Goal: Information Seeking & Learning: Learn about a topic

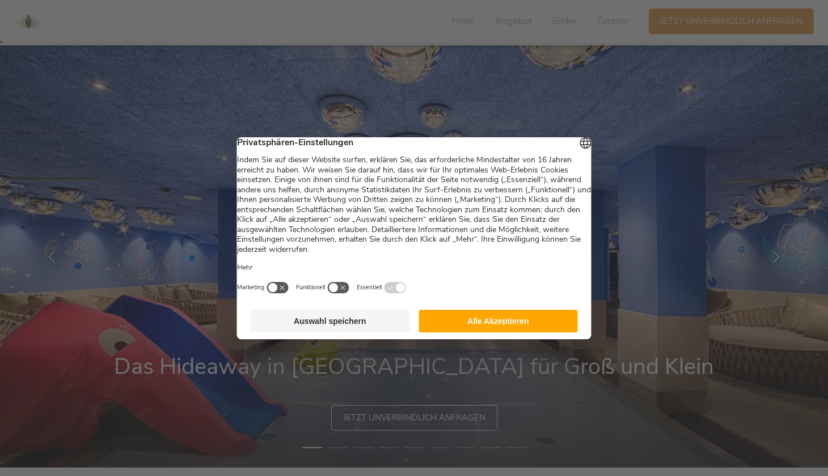
scroll to position [9, 0]
click at [541, 332] on button "Alle Akzeptieren" at bounding box center [497, 321] width 159 height 23
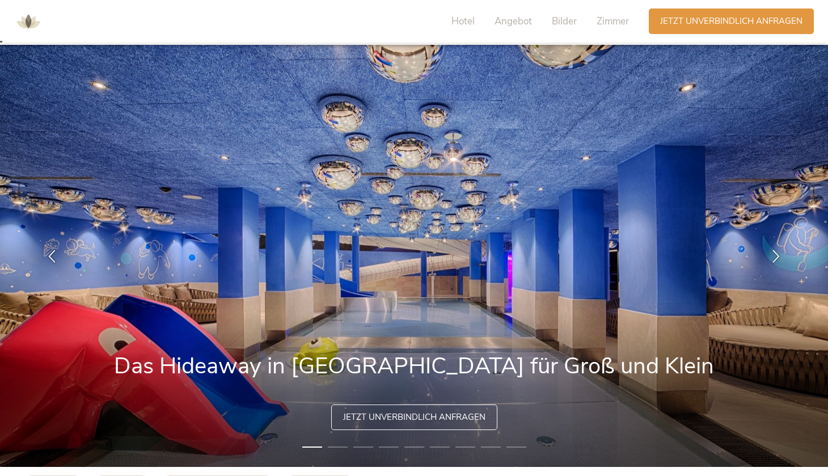
scroll to position [0, 0]
click at [777, 252] on icon at bounding box center [775, 254] width 13 height 13
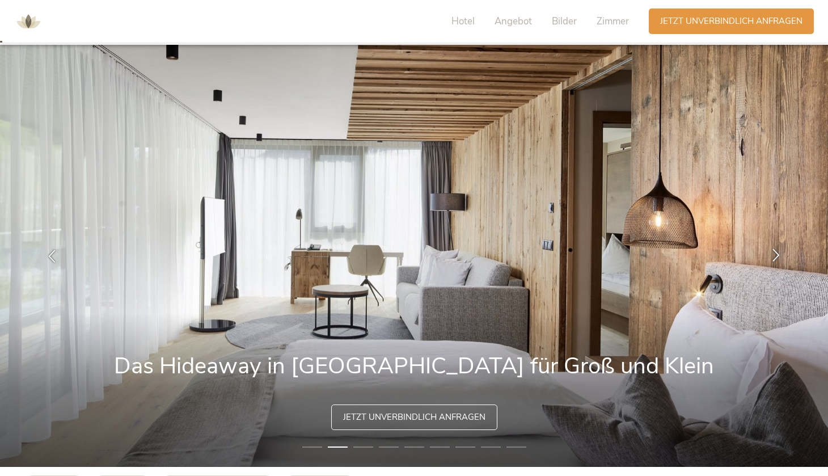
click at [777, 252] on icon at bounding box center [775, 254] width 13 height 13
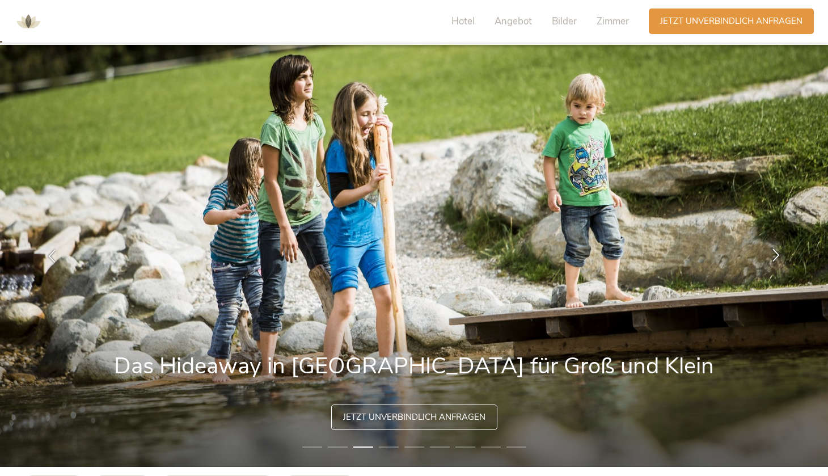
click at [777, 252] on icon at bounding box center [775, 254] width 13 height 13
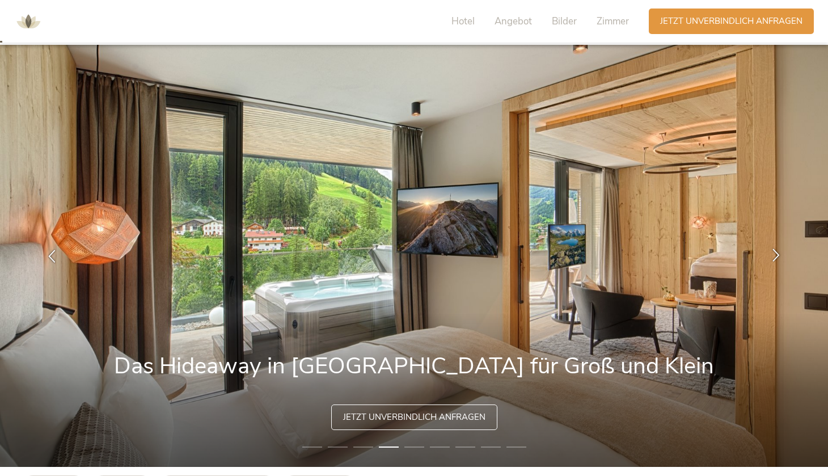
click at [777, 252] on icon at bounding box center [775, 254] width 13 height 13
click at [775, 245] on div at bounding box center [776, 256] width 36 height 36
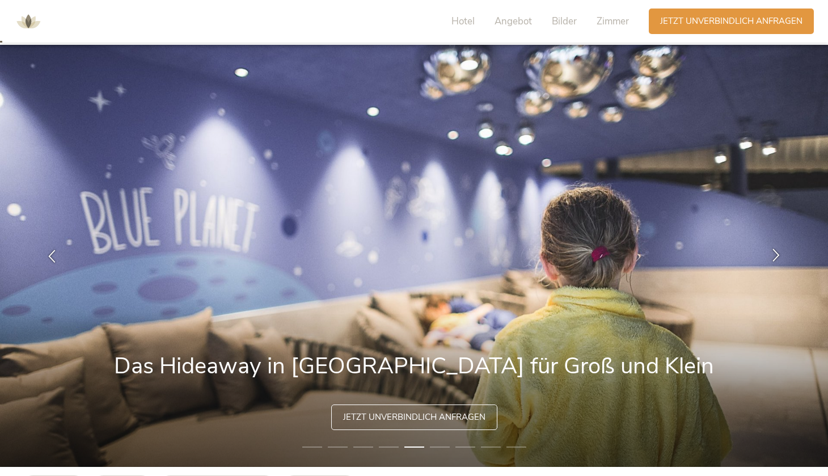
click at [775, 245] on div at bounding box center [776, 256] width 36 height 36
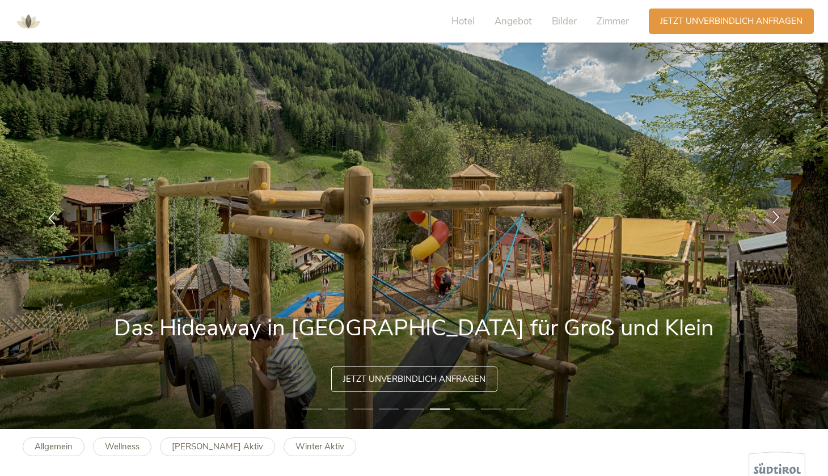
scroll to position [53, 0]
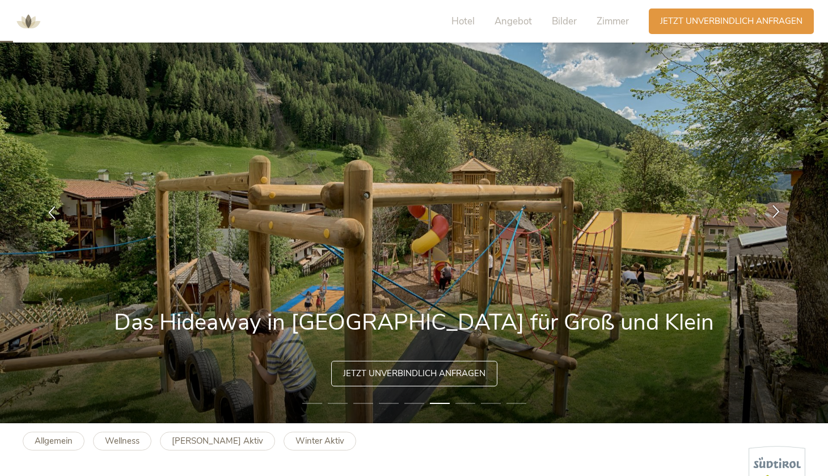
click at [780, 227] on div at bounding box center [776, 212] width 36 height 36
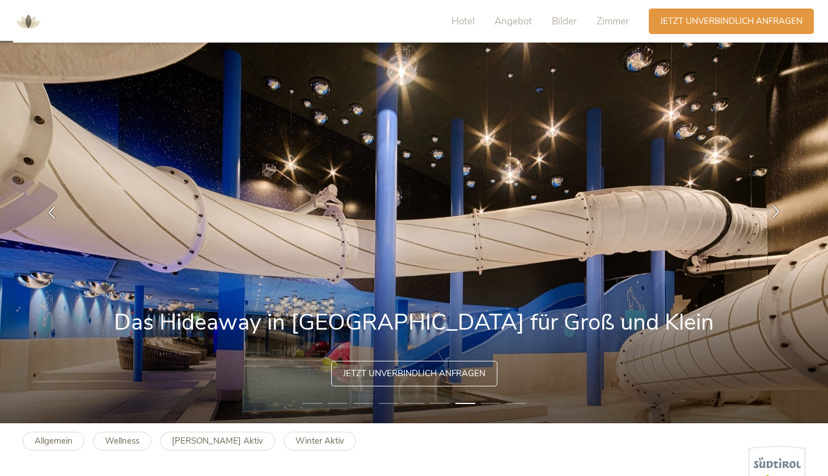
click at [780, 223] on div at bounding box center [776, 212] width 36 height 36
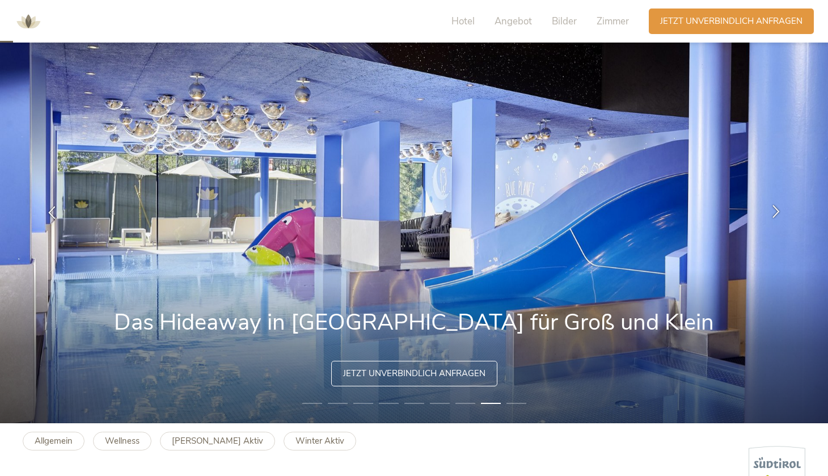
click at [780, 223] on div at bounding box center [776, 212] width 36 height 36
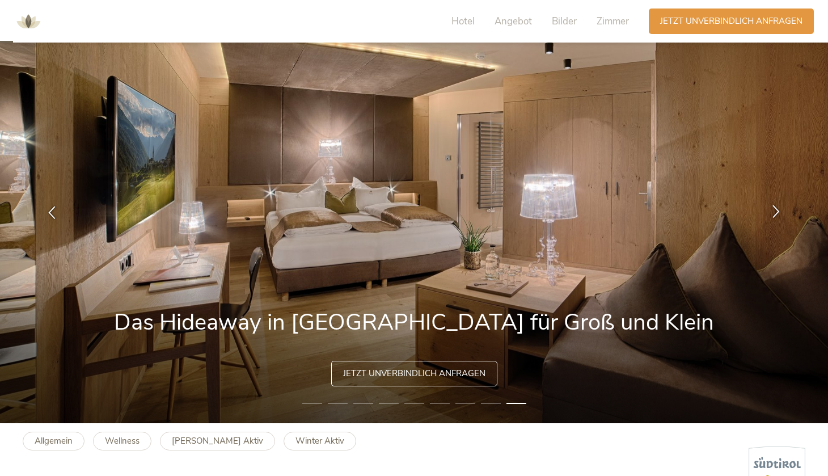
click at [780, 223] on div at bounding box center [776, 212] width 36 height 36
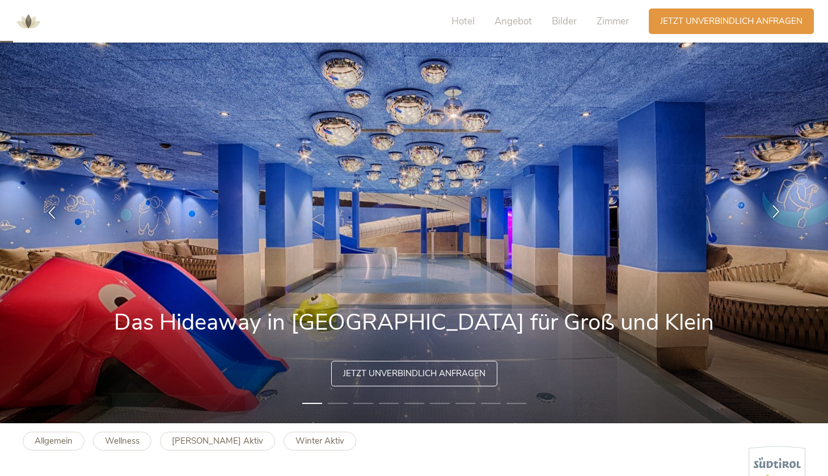
click at [780, 223] on div at bounding box center [776, 212] width 36 height 36
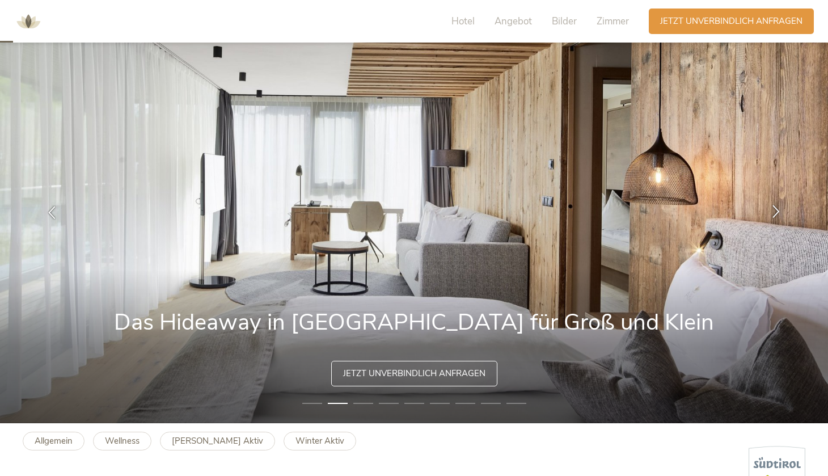
click at [780, 223] on div at bounding box center [776, 212] width 36 height 36
click at [780, 208] on icon at bounding box center [775, 211] width 13 height 13
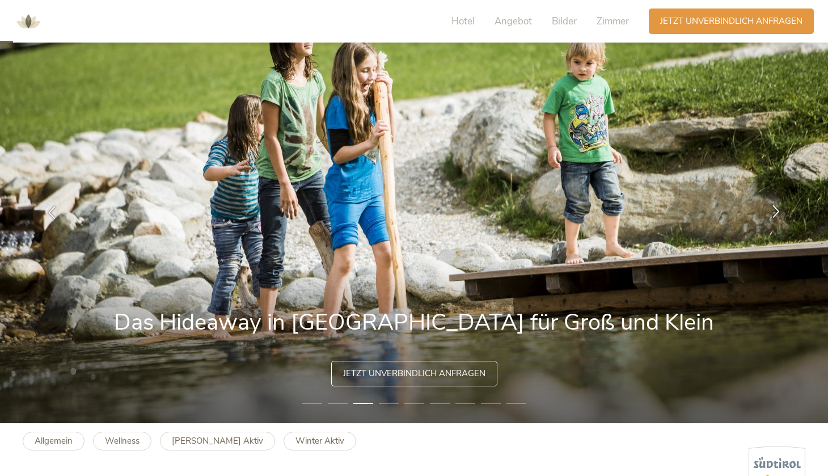
click at [780, 208] on icon at bounding box center [775, 211] width 13 height 13
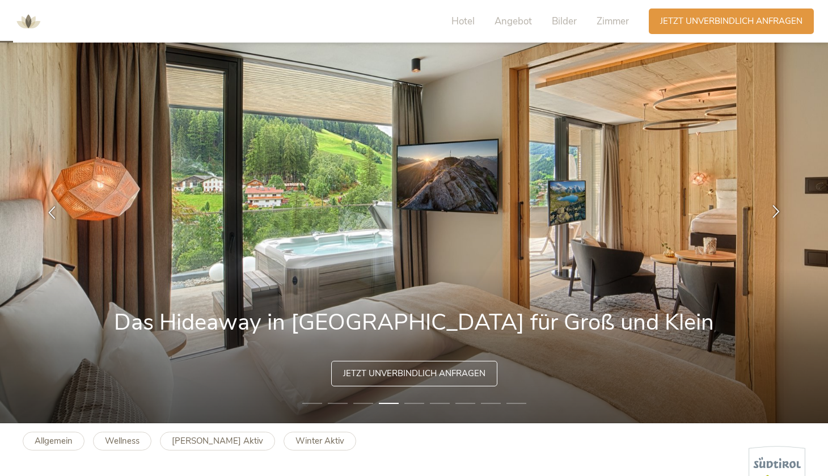
click at [780, 208] on icon at bounding box center [775, 211] width 13 height 13
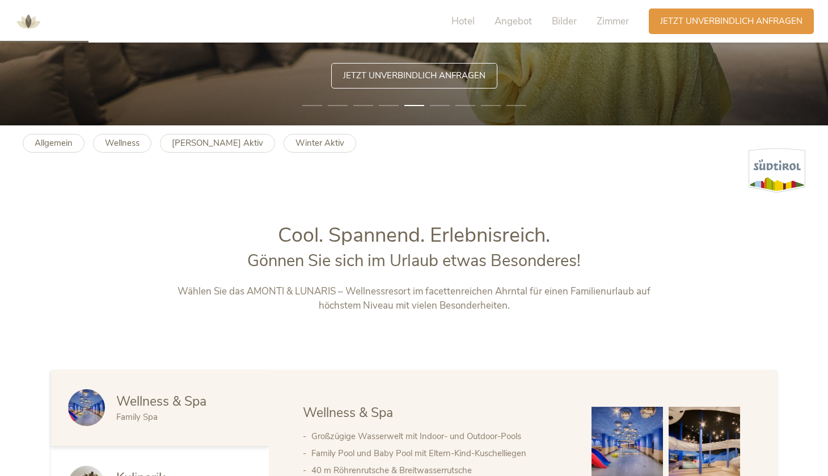
scroll to position [353, 0]
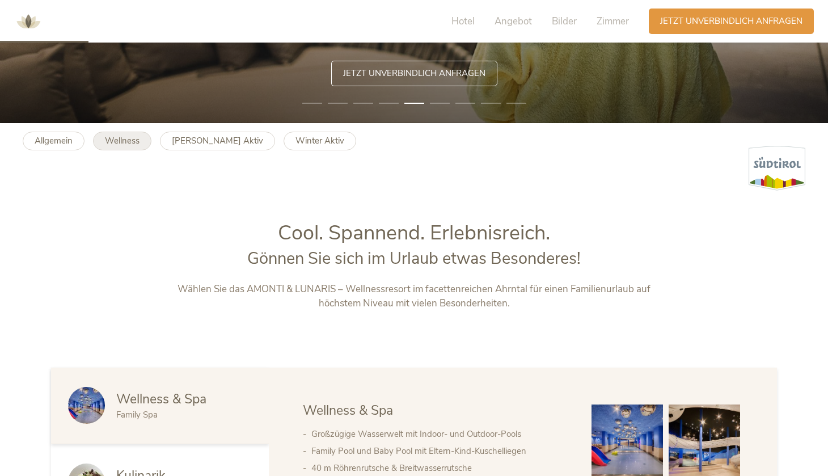
click at [129, 141] on b "Wellness" at bounding box center [122, 140] width 35 height 11
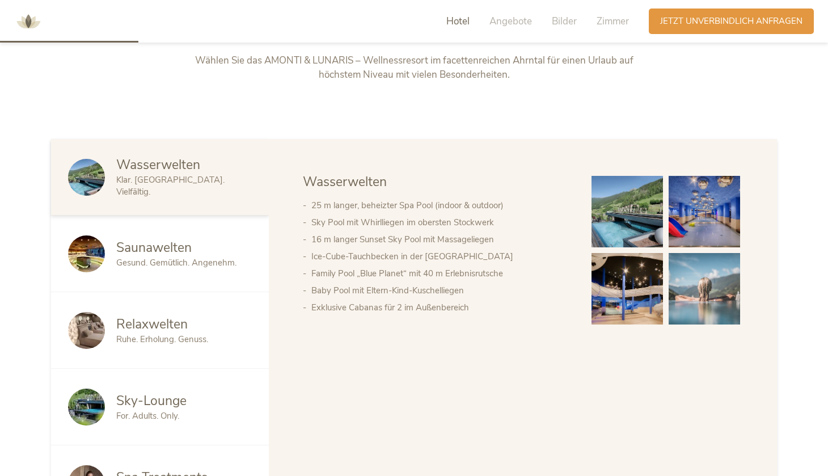
scroll to position [594, 0]
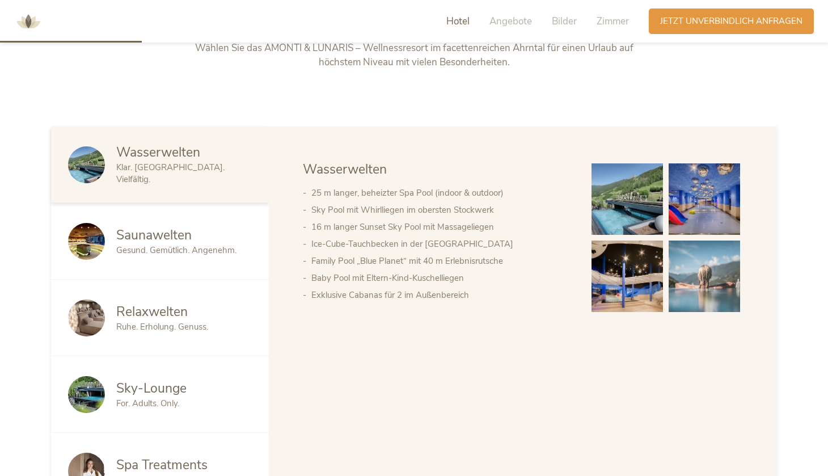
click at [621, 193] on img at bounding box center [626, 198] width 71 height 71
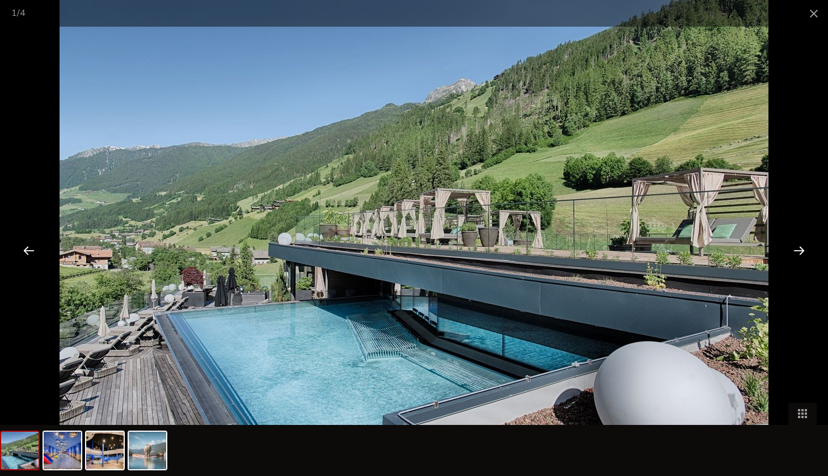
click at [809, 259] on div at bounding box center [798, 249] width 35 height 35
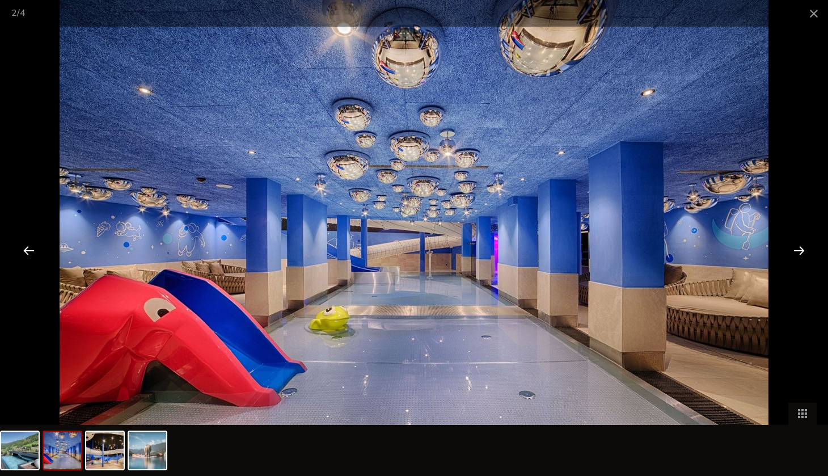
click at [808, 256] on div at bounding box center [798, 249] width 35 height 35
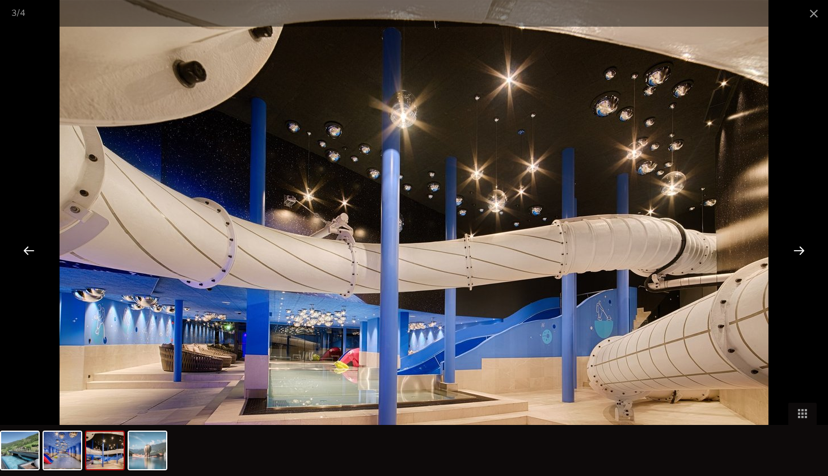
click at [808, 256] on div at bounding box center [798, 249] width 35 height 35
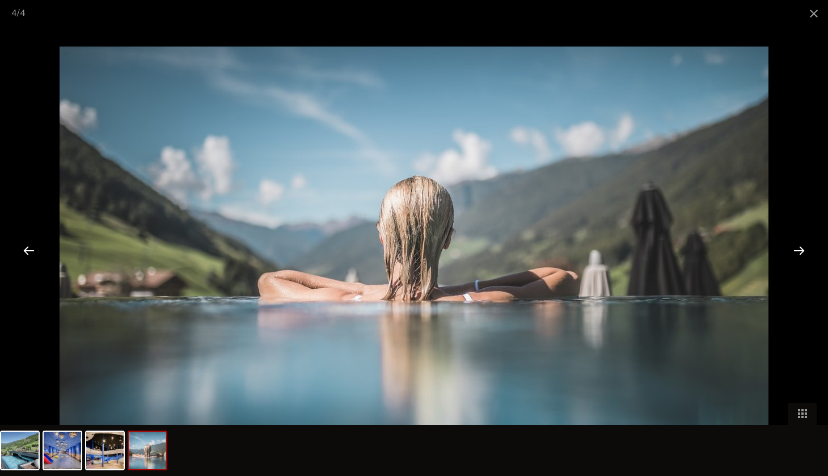
click at [808, 256] on div at bounding box center [798, 249] width 35 height 35
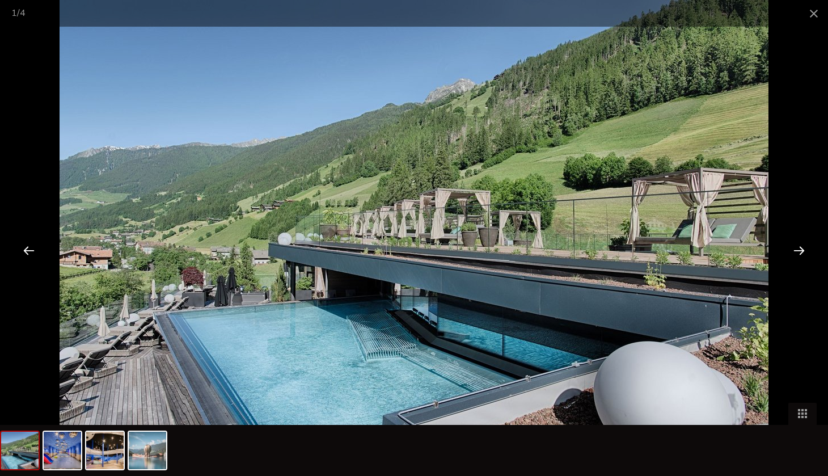
click at [808, 256] on div at bounding box center [798, 249] width 35 height 35
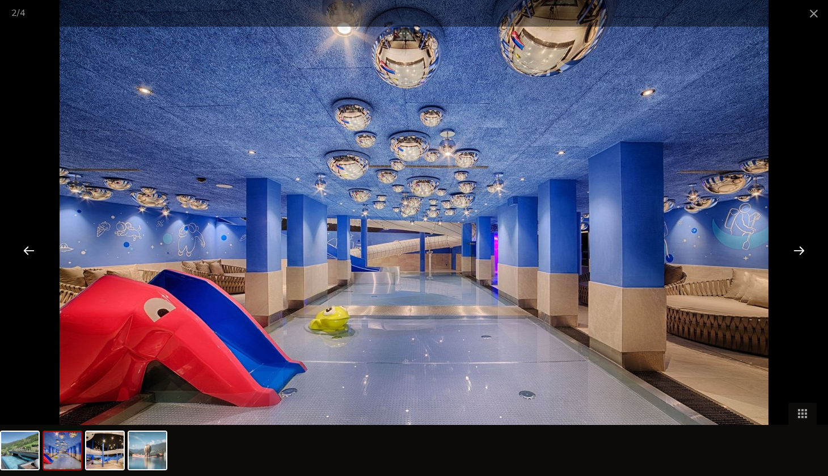
click at [808, 256] on div at bounding box center [798, 249] width 35 height 35
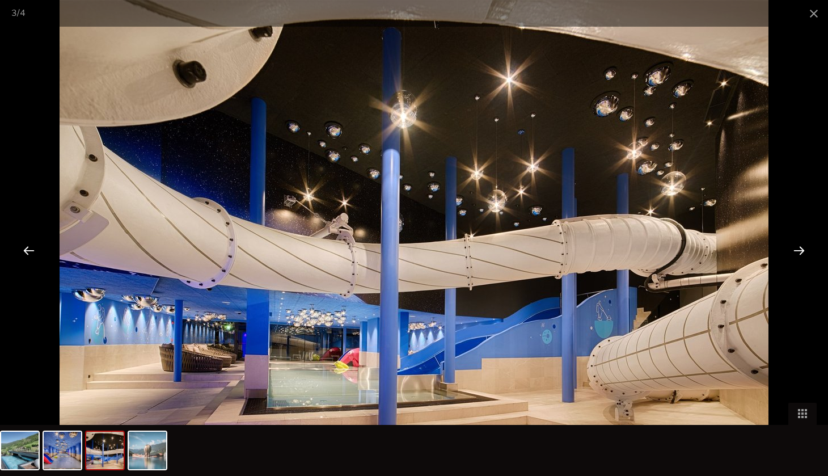
click at [808, 256] on div at bounding box center [798, 249] width 35 height 35
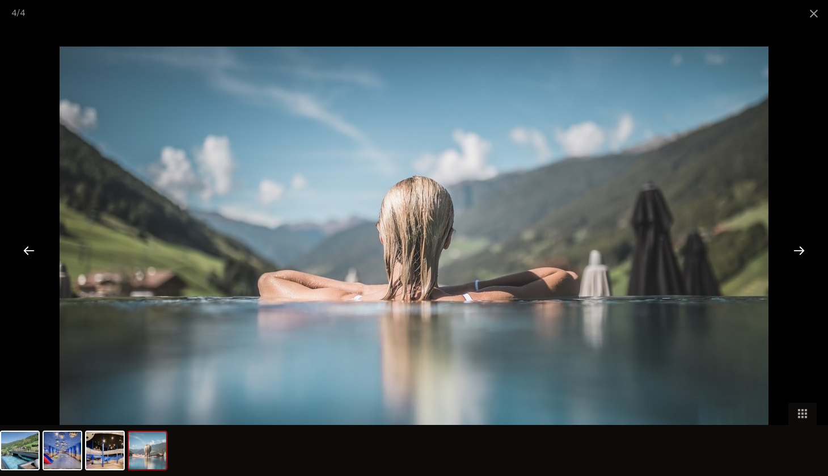
click at [808, 257] on div at bounding box center [798, 249] width 35 height 35
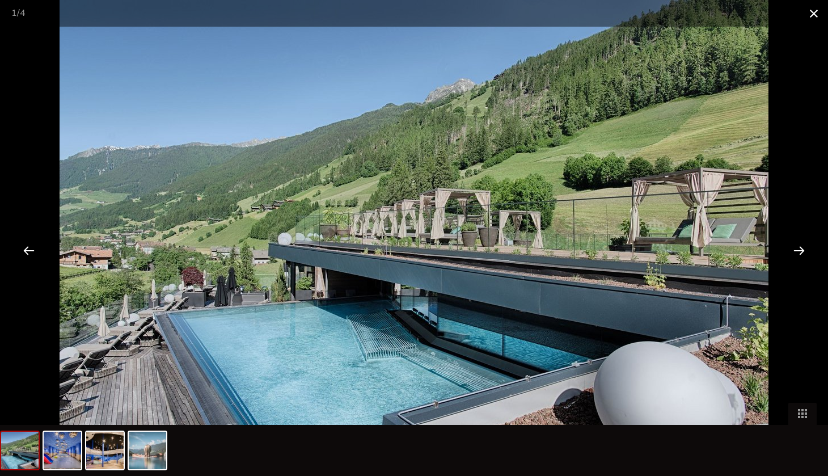
click at [811, 12] on span at bounding box center [813, 13] width 28 height 27
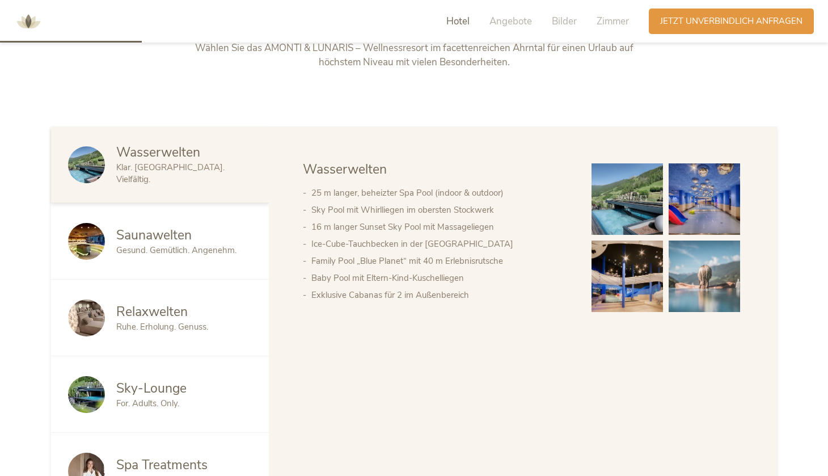
click at [197, 242] on div "Saunawelten" at bounding box center [184, 235] width 136 height 18
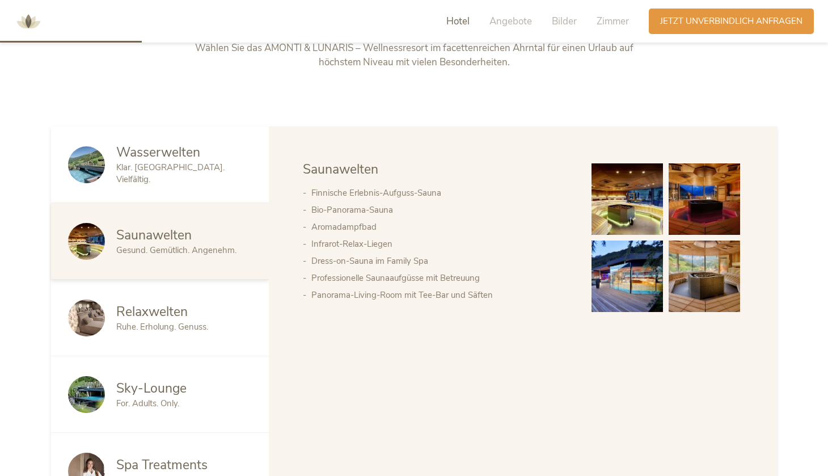
click at [638, 193] on img at bounding box center [626, 198] width 71 height 71
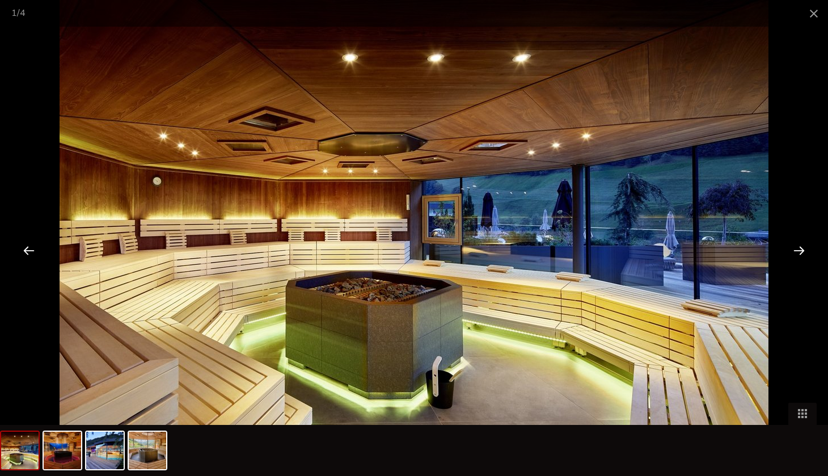
click at [818, 252] on div at bounding box center [414, 238] width 828 height 476
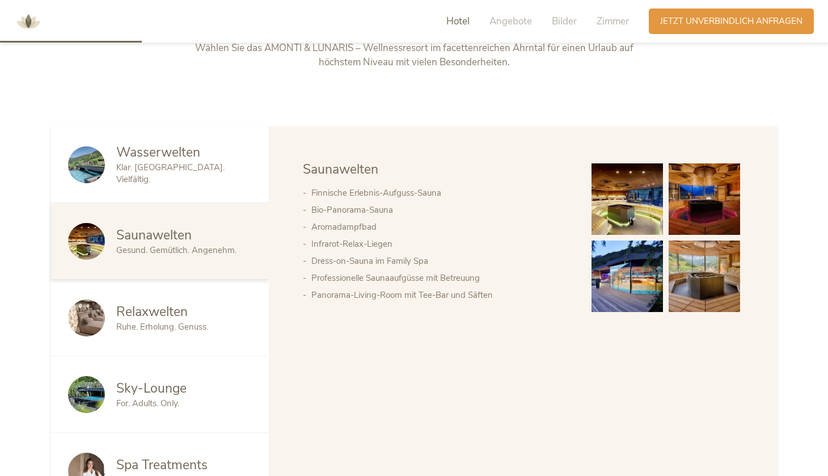
click at [182, 318] on span "Relaxwelten" at bounding box center [151, 312] width 71 height 18
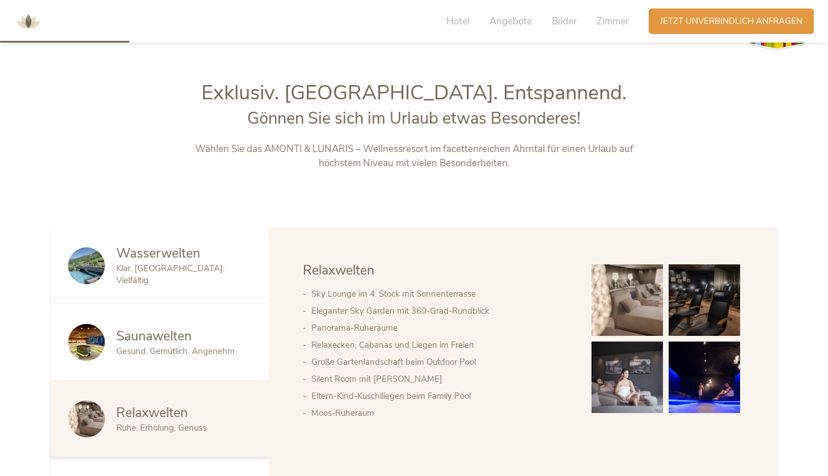
scroll to position [456, 0]
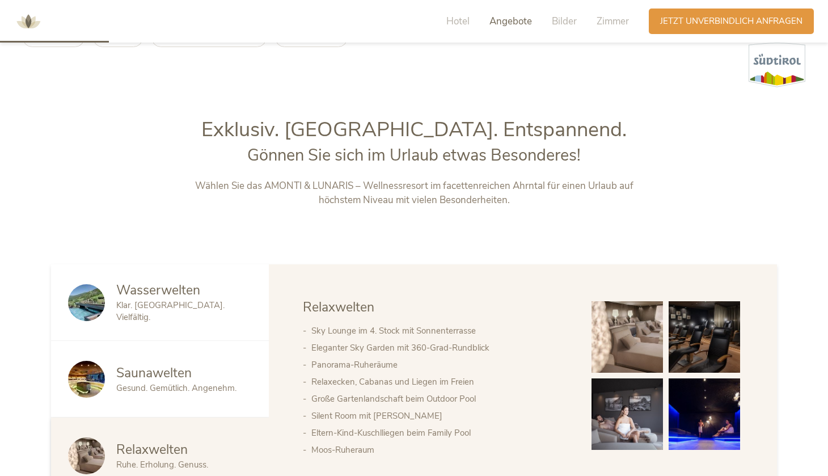
click at [518, 22] on span "Angebote" at bounding box center [510, 21] width 43 height 13
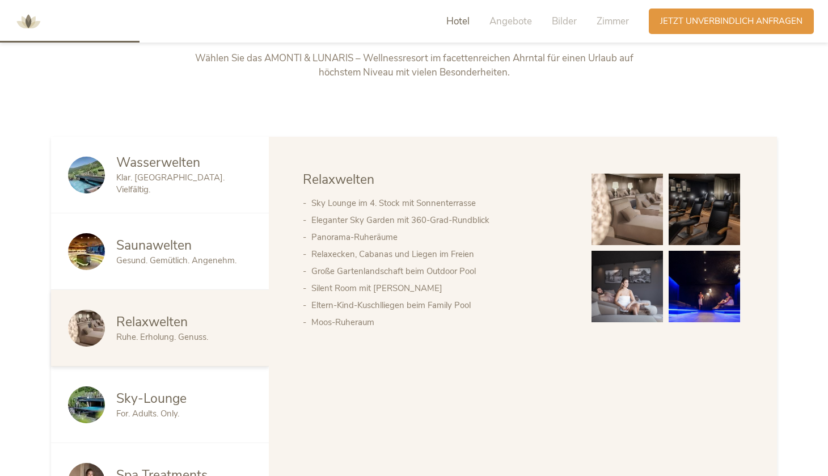
scroll to position [583, 0]
click at [154, 395] on span "Sky-Lounge" at bounding box center [151, 399] width 70 height 18
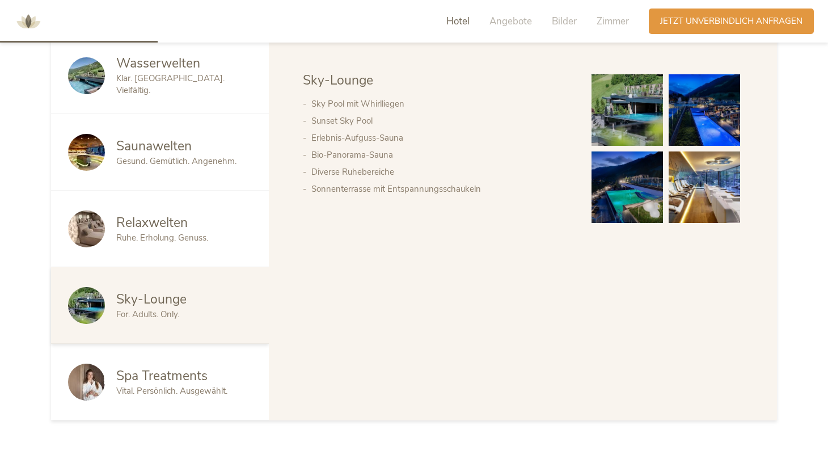
scroll to position [684, 0]
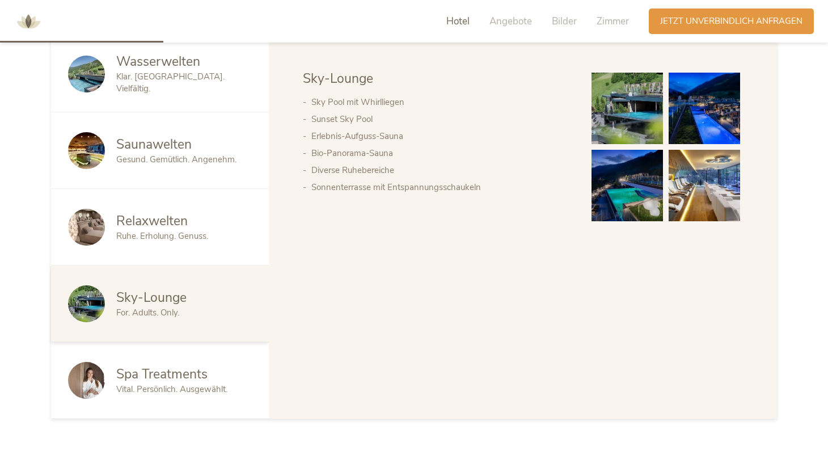
click at [173, 376] on span "Spa Treatments" at bounding box center [161, 374] width 91 height 18
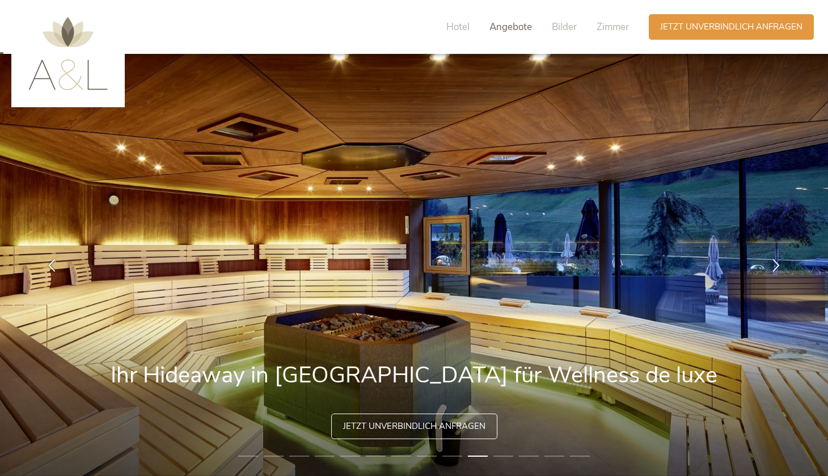
scroll to position [0, 0]
click at [455, 31] on span "Hotel" at bounding box center [457, 26] width 23 height 13
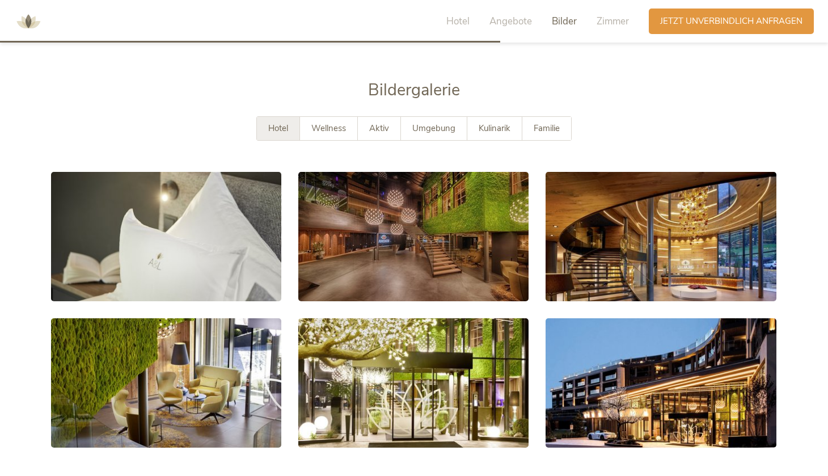
scroll to position [2098, 0]
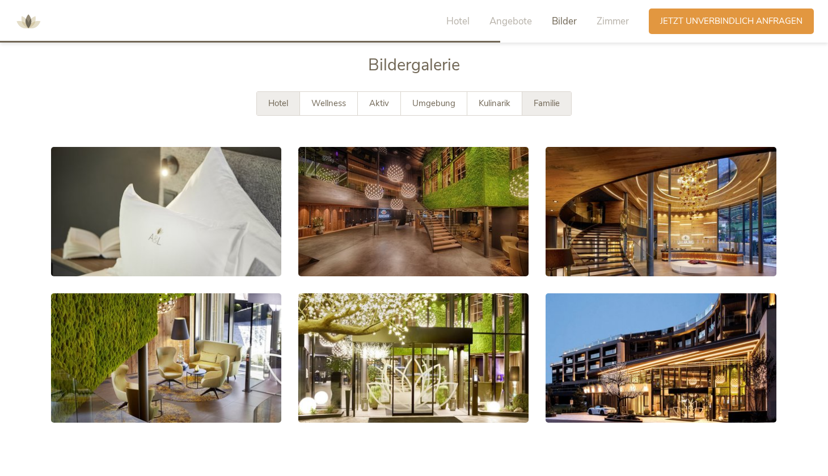
click at [543, 98] on span "Familie" at bounding box center [547, 103] width 26 height 11
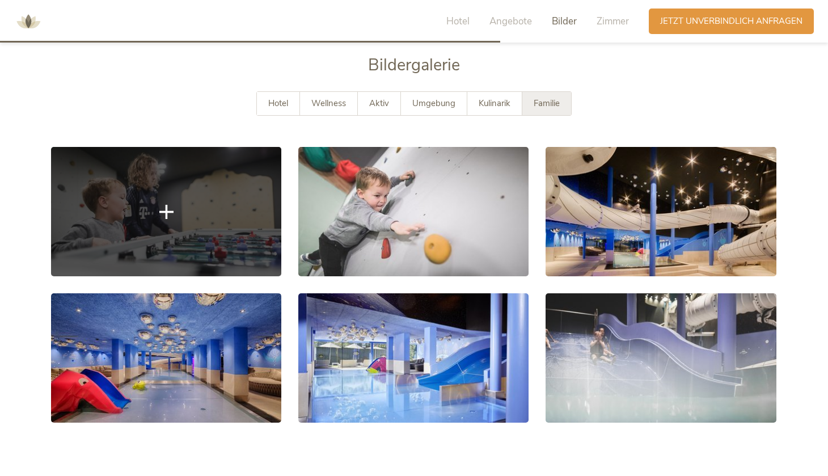
click at [247, 237] on link at bounding box center [166, 211] width 230 height 129
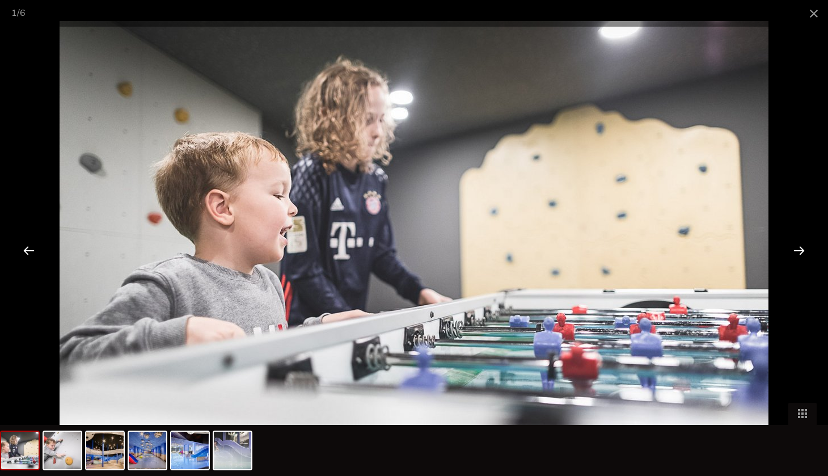
click at [793, 249] on div at bounding box center [798, 249] width 35 height 35
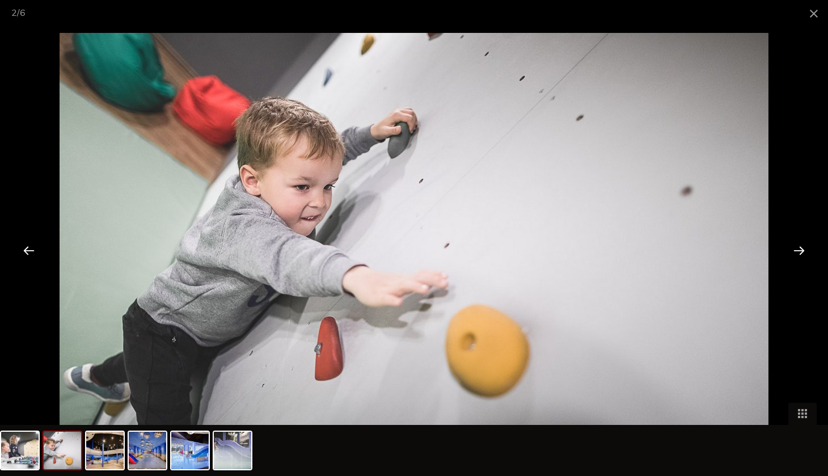
click at [803, 249] on div at bounding box center [798, 249] width 35 height 35
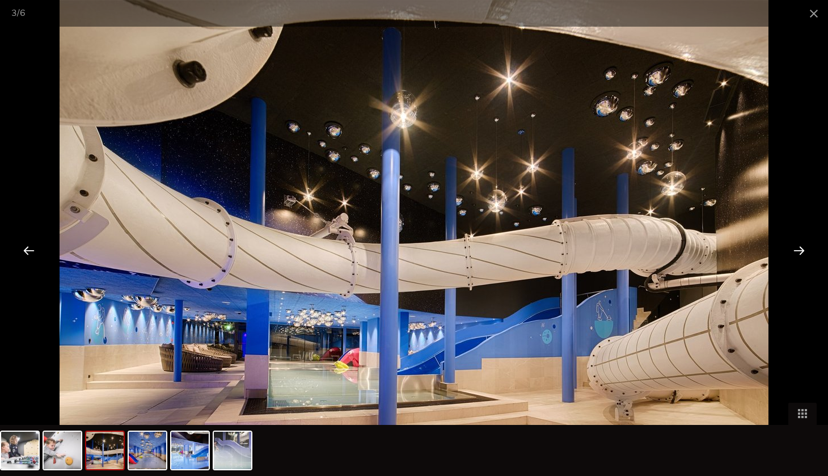
click at [803, 249] on div at bounding box center [798, 249] width 35 height 35
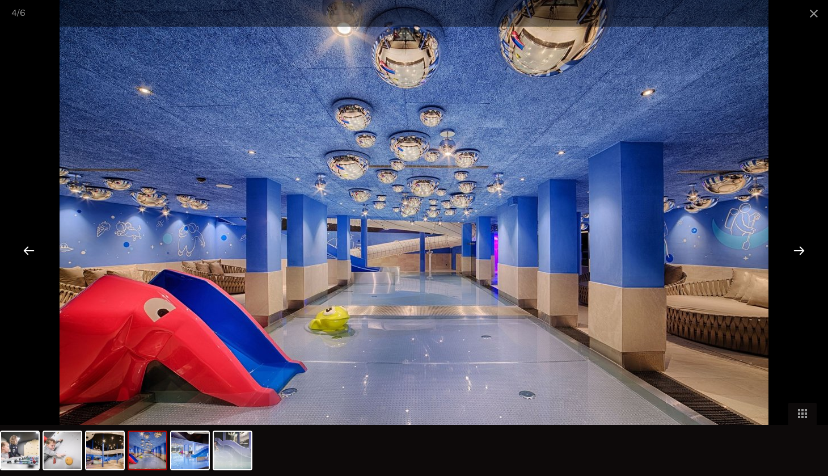
click at [803, 249] on div at bounding box center [798, 249] width 35 height 35
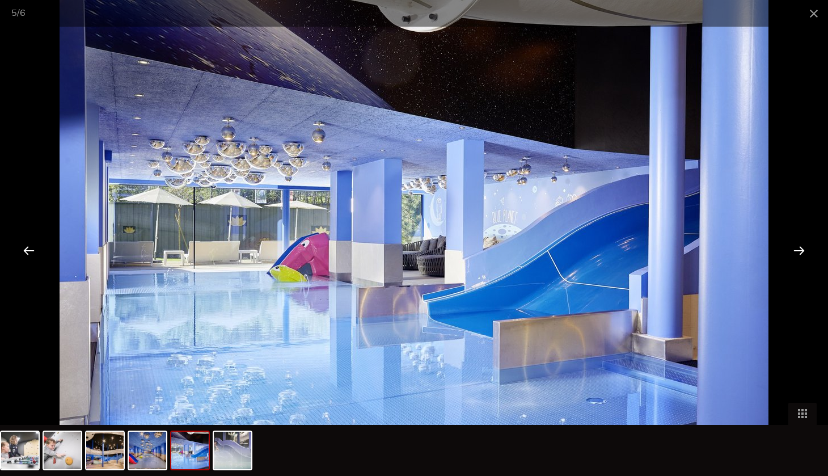
click at [803, 249] on div at bounding box center [798, 249] width 35 height 35
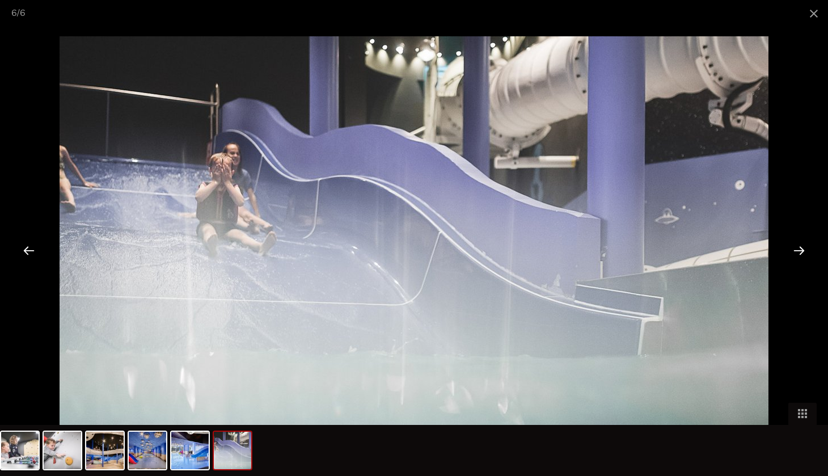
click at [803, 249] on div at bounding box center [798, 249] width 35 height 35
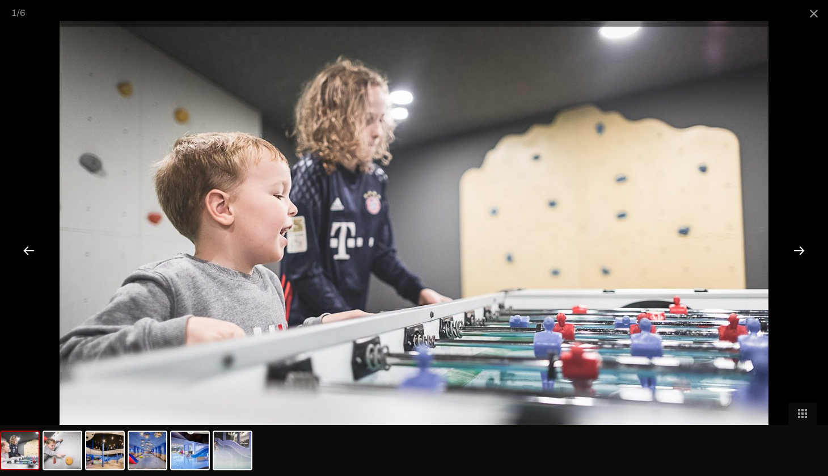
click at [803, 249] on div at bounding box center [798, 249] width 35 height 35
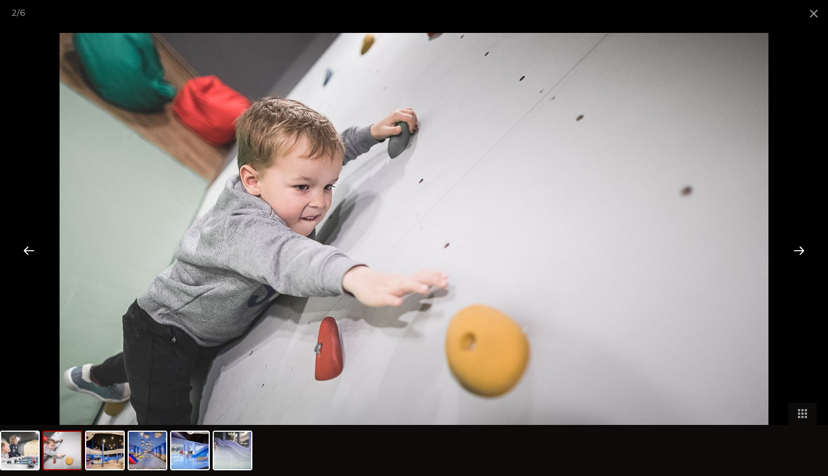
click at [803, 249] on div at bounding box center [798, 249] width 35 height 35
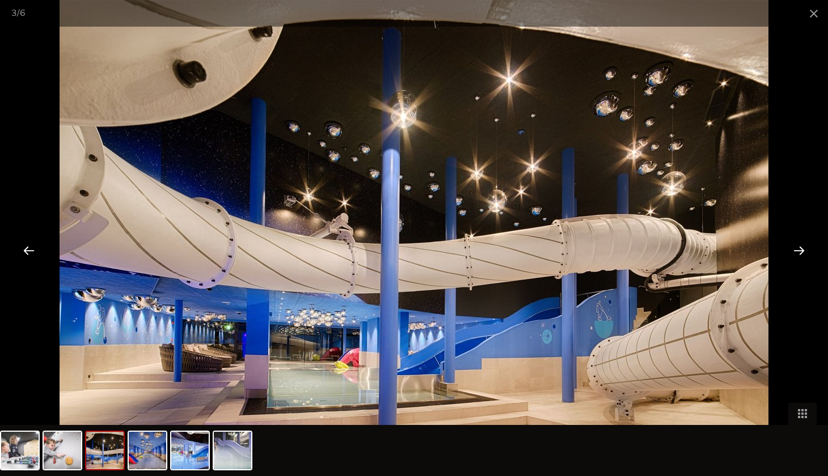
click at [803, 249] on div at bounding box center [798, 249] width 35 height 35
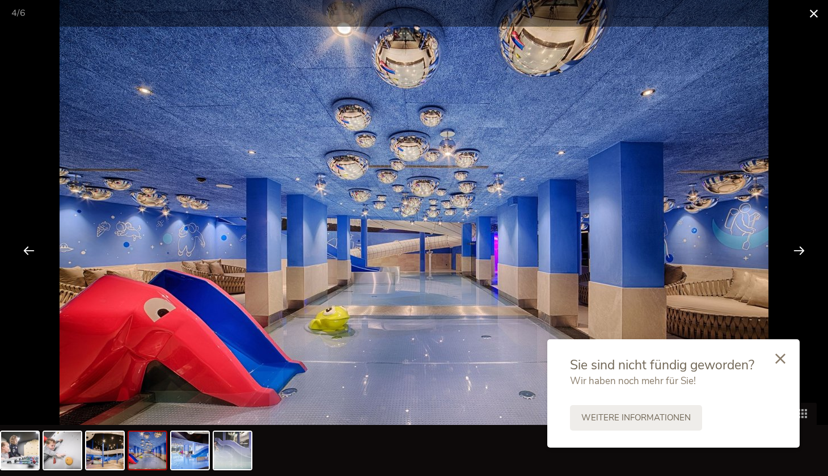
click at [817, 11] on span at bounding box center [813, 13] width 28 height 27
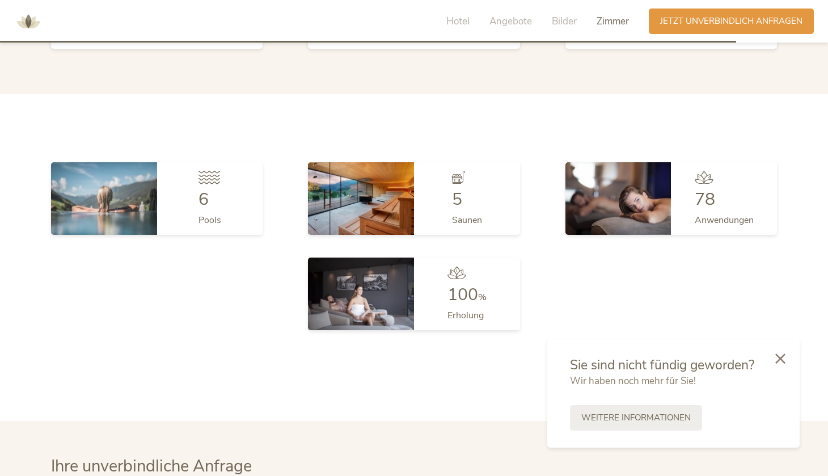
scroll to position [3083, 0]
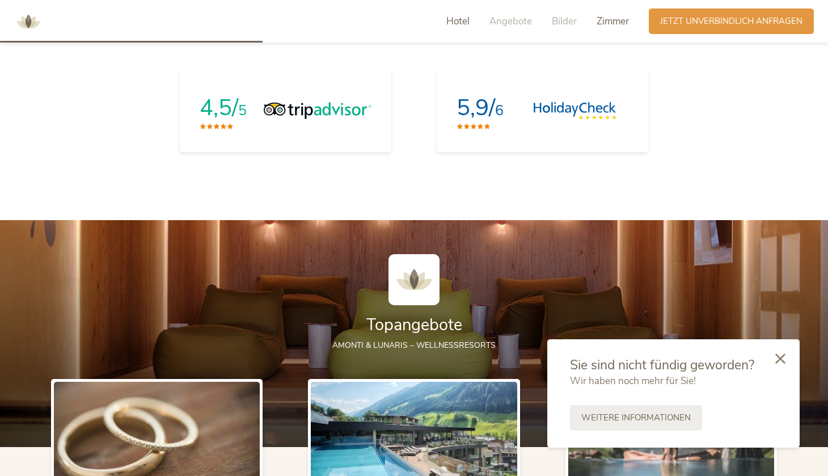
click at [613, 16] on span "Zimmer" at bounding box center [612, 21] width 32 height 13
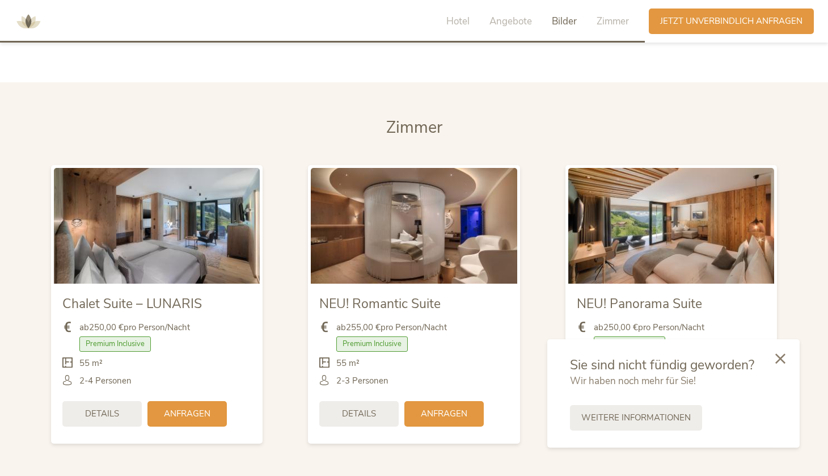
click at [569, 20] on span "Bilder" at bounding box center [564, 21] width 25 height 13
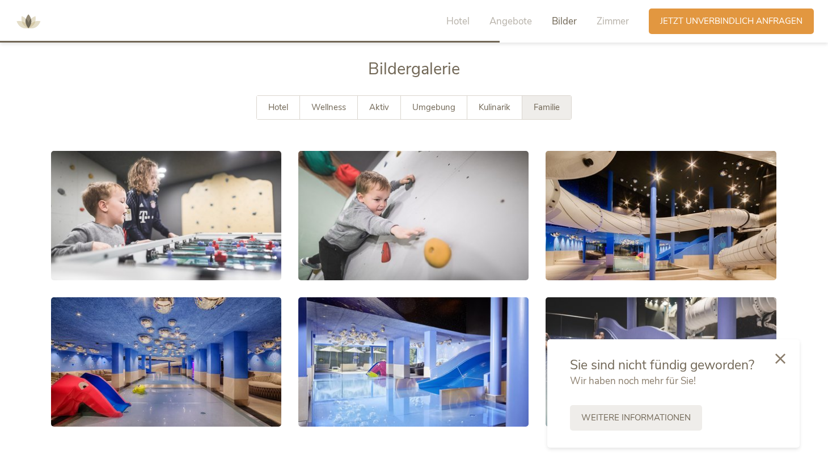
scroll to position [2092, 0]
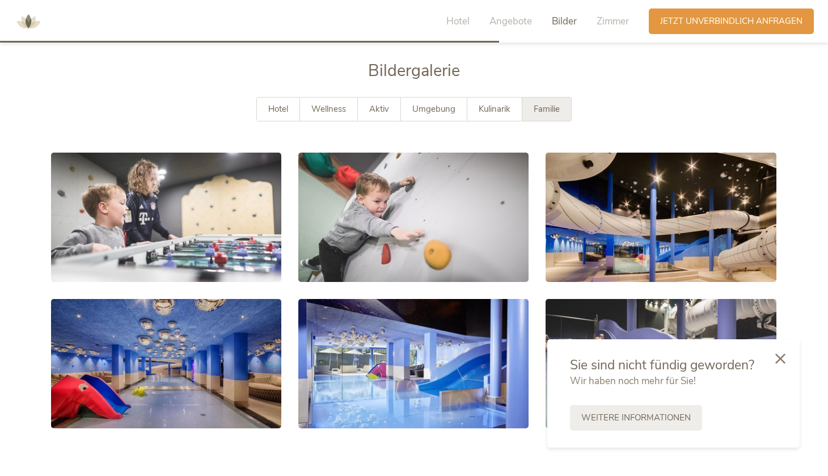
click at [569, 22] on span "Bilder" at bounding box center [564, 21] width 25 height 13
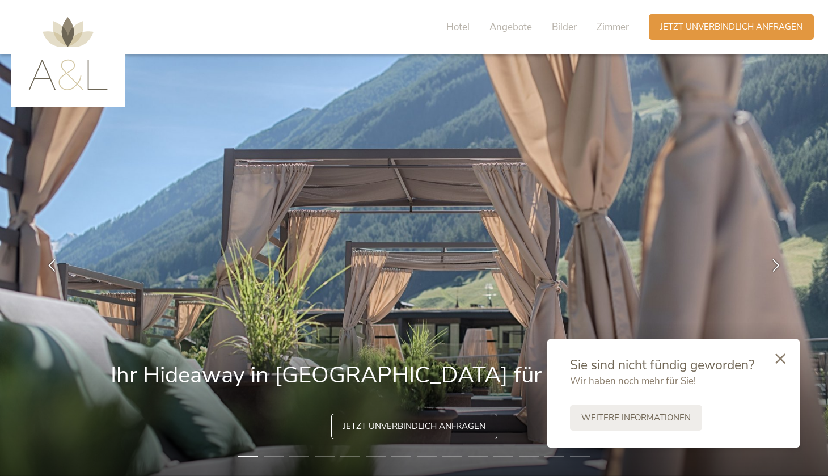
scroll to position [0, 0]
click at [454, 26] on span "Hotel" at bounding box center [457, 26] width 23 height 13
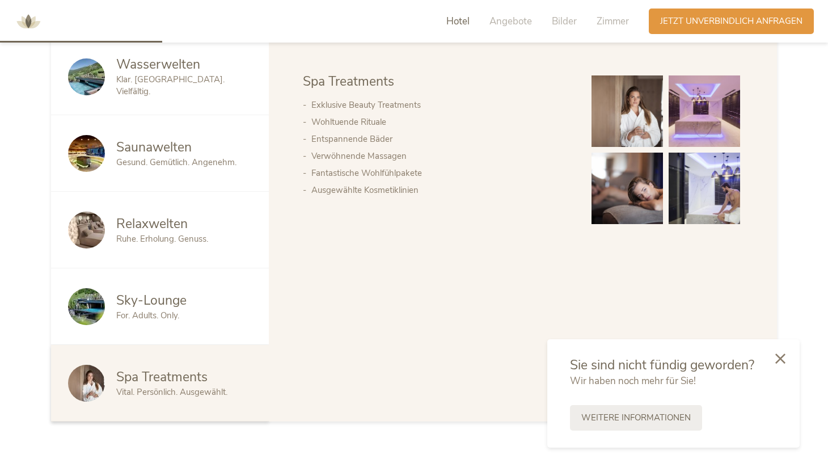
scroll to position [688, 0]
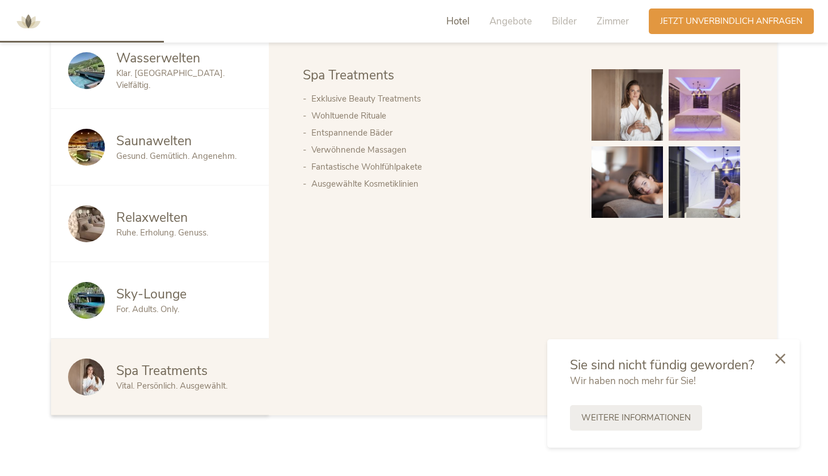
click at [185, 296] on span "Sky-Lounge" at bounding box center [151, 294] width 70 height 18
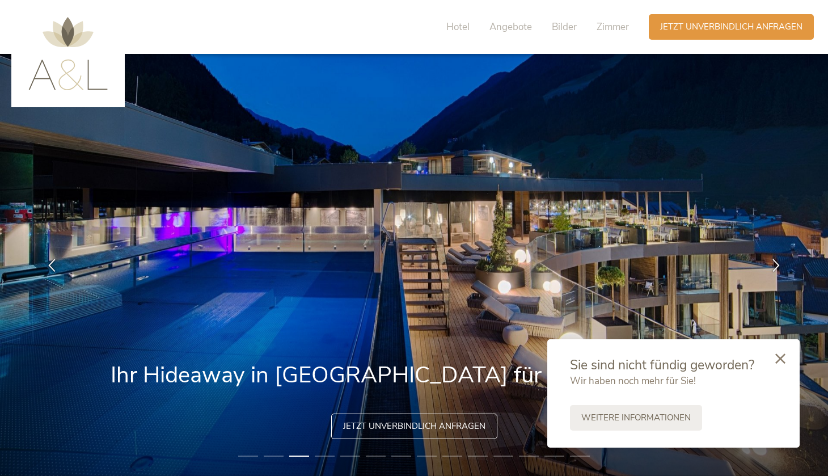
scroll to position [0, 0]
click at [454, 29] on span "Hotel" at bounding box center [457, 26] width 23 height 13
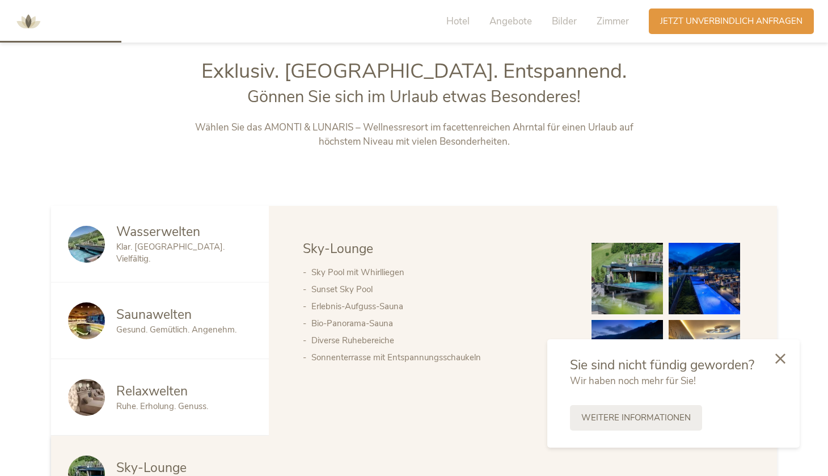
click at [591, 16] on div "Hotel Angebote Bilder Zimmer" at bounding box center [540, 22] width 217 height 26
click at [606, 18] on span "Zimmer" at bounding box center [612, 21] width 32 height 13
